Goal: Use online tool/utility: Utilize a website feature to perform a specific function

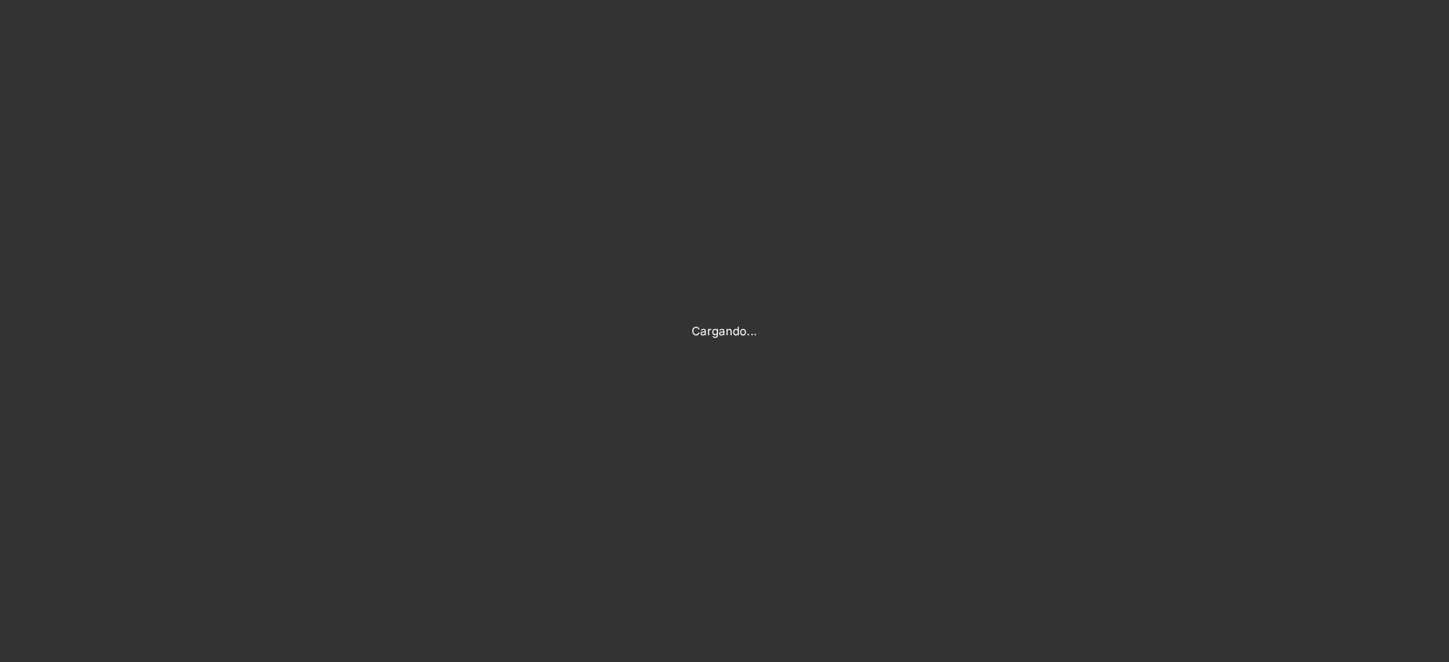
type input "[PERSON_NAME][EMAIL_ADDRESS][DOMAIN_NAME]"
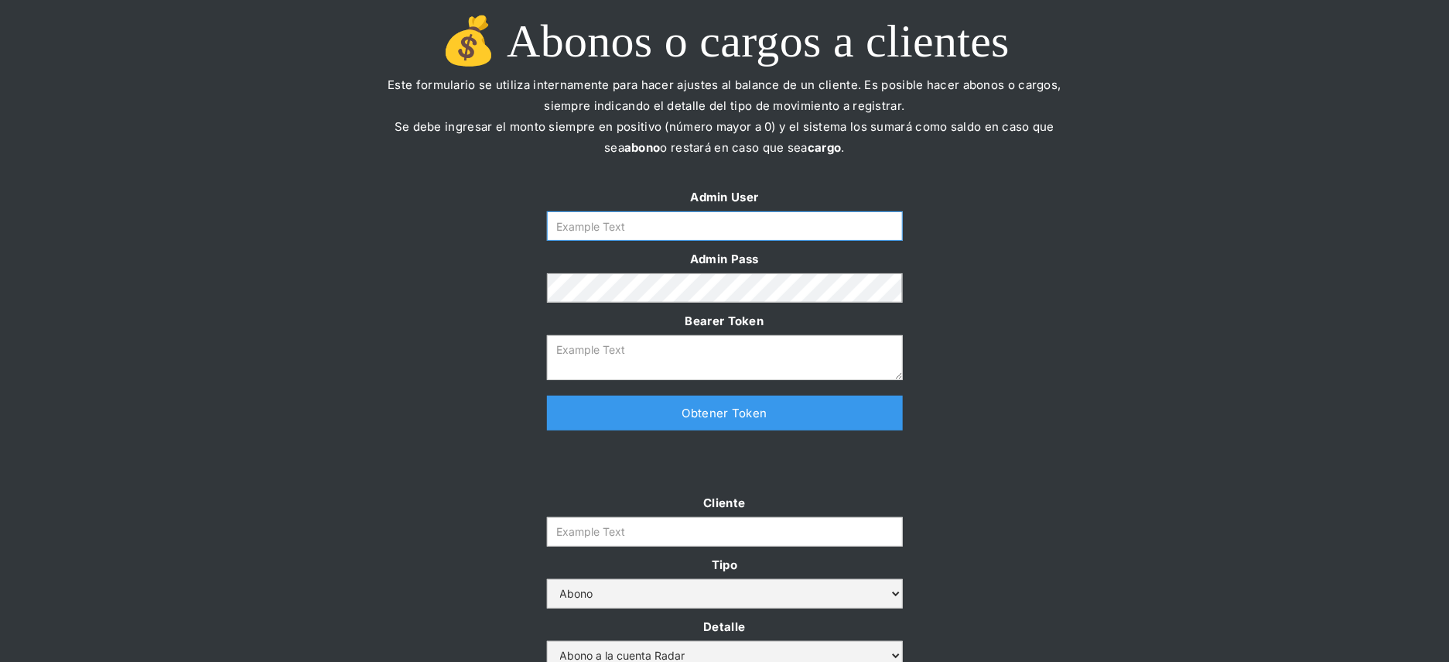
click at [649, 232] on input "Form" at bounding box center [725, 225] width 356 height 29
type input "[PERSON_NAME][EMAIL_ADDRESS][DOMAIN_NAME]"
click at [642, 415] on link "Obtener Token" at bounding box center [725, 412] width 356 height 35
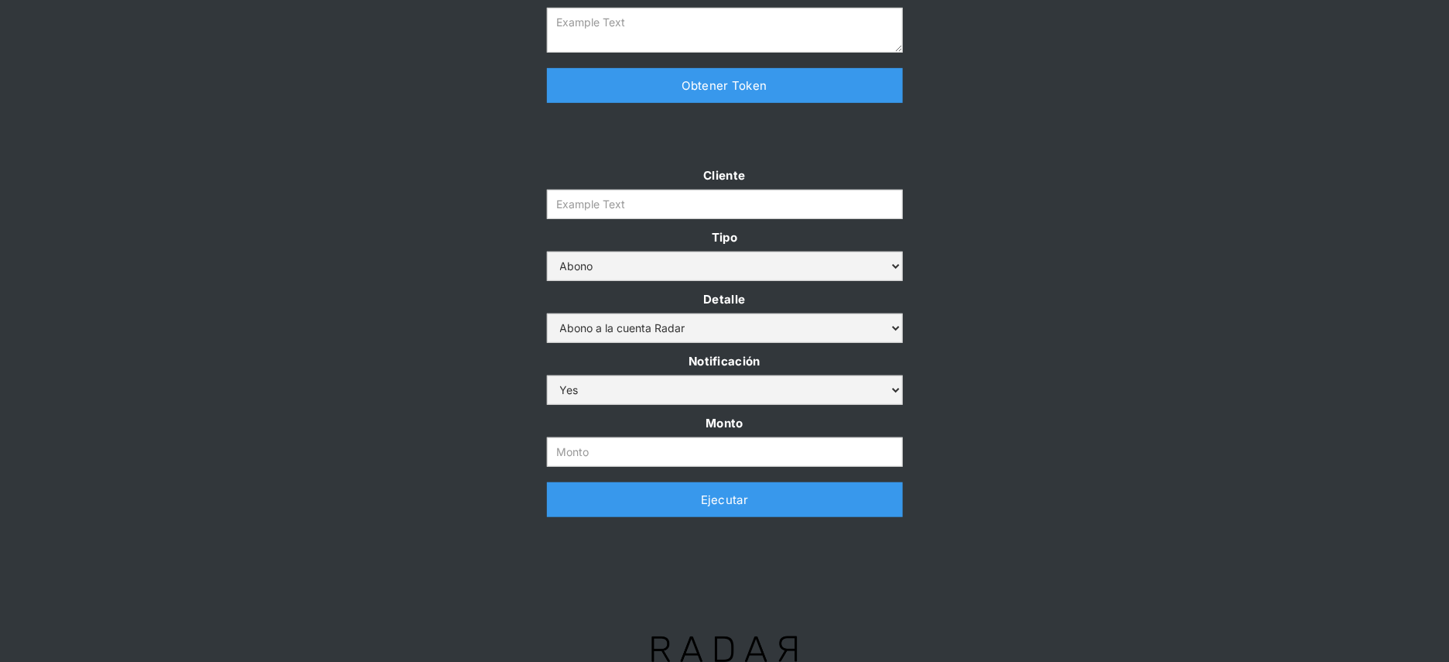
scroll to position [352, 0]
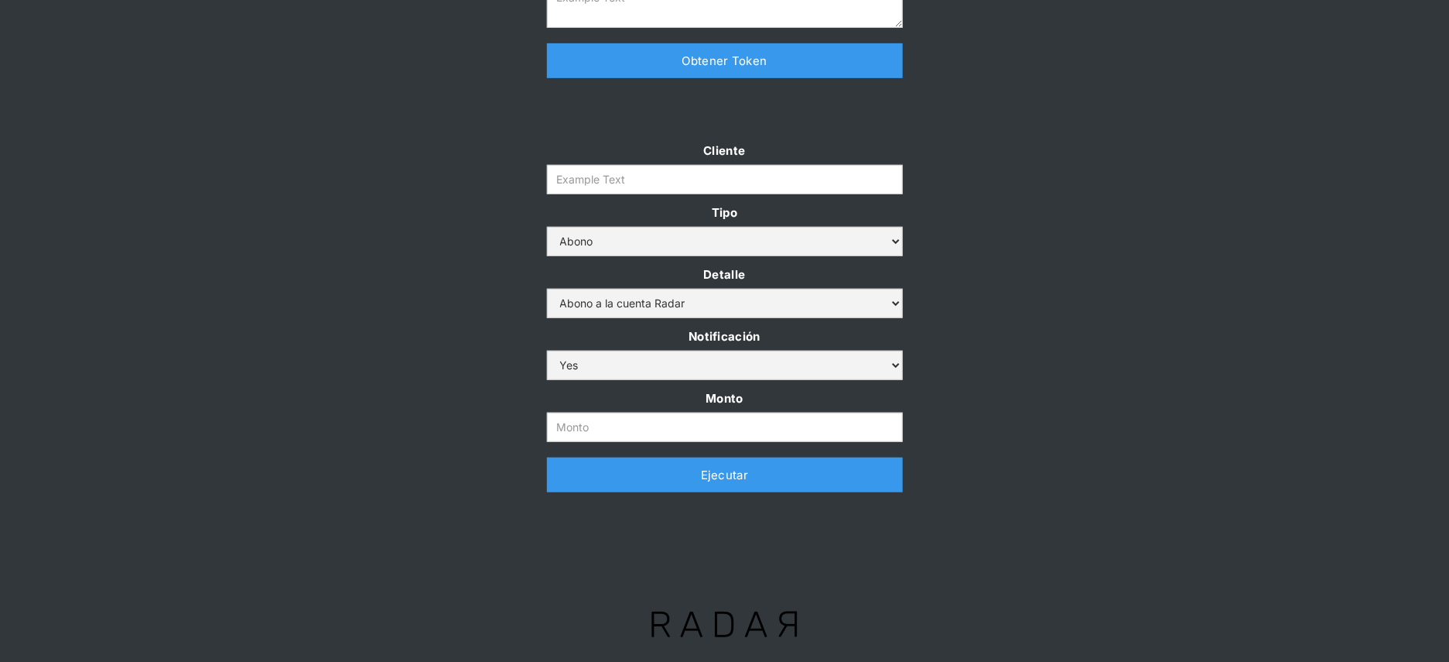
type textarea "[SECURITY_DATA]"
click at [596, 417] on input "Monto" at bounding box center [725, 426] width 356 height 29
paste input "1.000.000.000"
type input "1.000.000.000"
click at [706, 176] on input "Cliente" at bounding box center [725, 179] width 356 height 29
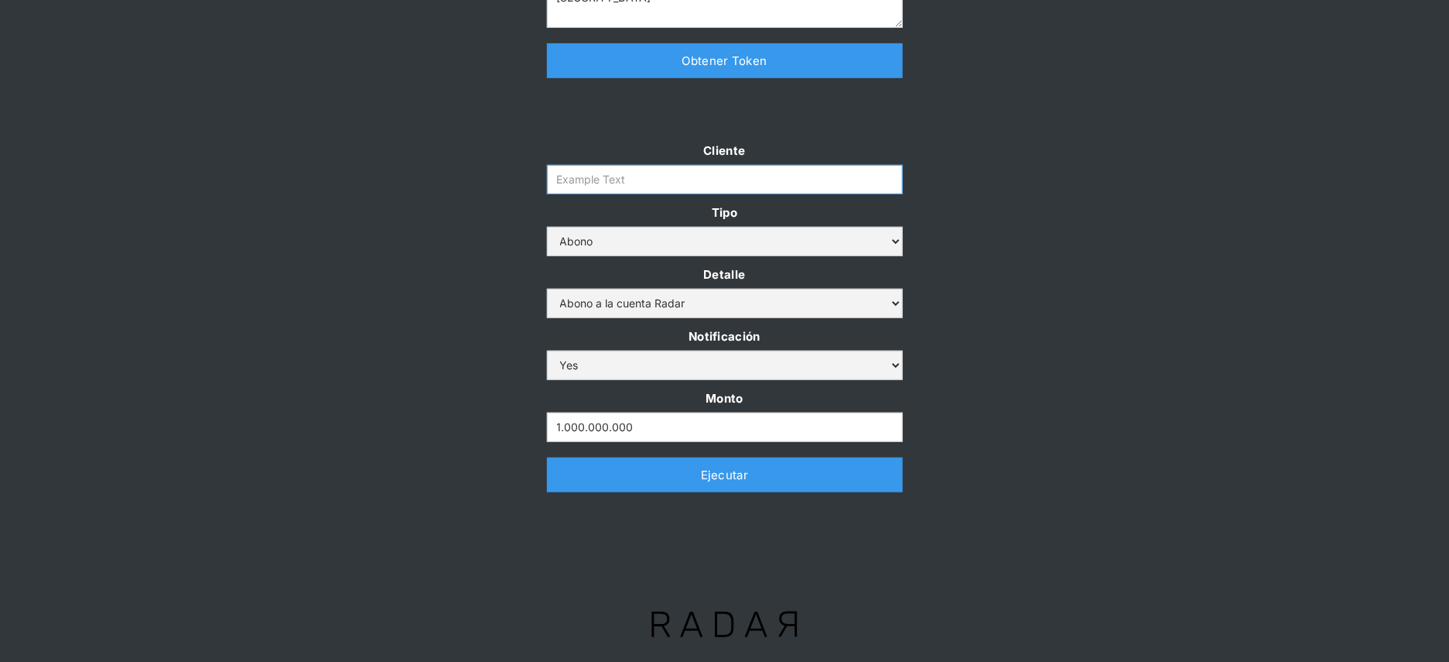
paste input "prontopaga"
click at [562, 179] on input "prontopaga" at bounding box center [725, 179] width 356 height 29
type input "prontopaga"
click at [590, 475] on link "Ejecutar" at bounding box center [725, 474] width 356 height 35
